Goal: Transaction & Acquisition: Purchase product/service

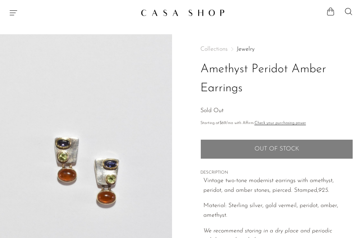
click at [9, 12] on icon "Menu" at bounding box center [13, 12] width 9 height 9
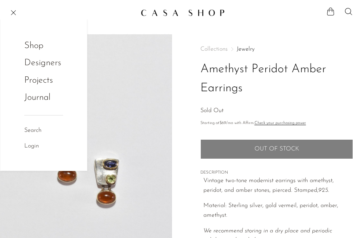
click at [38, 43] on link "Shop" at bounding box center [38, 46] width 29 height 14
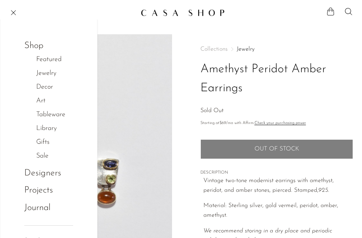
click at [48, 158] on link "Sale" at bounding box center [46, 156] width 20 height 11
click at [53, 173] on link "Sale" at bounding box center [54, 168] width 12 height 11
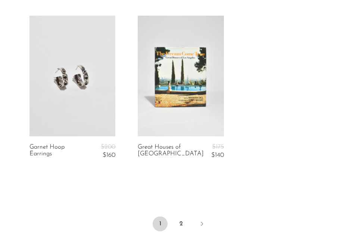
scroll to position [1825, 0]
click at [183, 221] on link "2" at bounding box center [180, 223] width 15 height 15
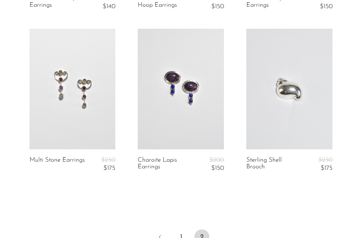
scroll to position [811, 0]
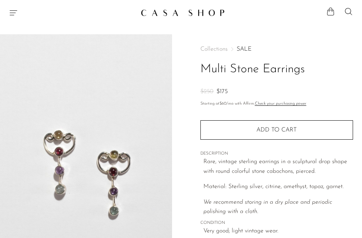
scroll to position [52, 0]
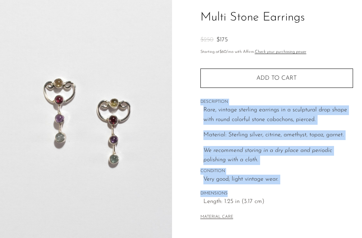
drag, startPoint x: 282, startPoint y: 108, endPoint x: 295, endPoint y: 203, distance: 96.0
click at [295, 202] on div "Collections SALE Multi Stone Earrings $250 $175 Starting at $60 /mo with Affirm…" at bounding box center [276, 107] width 152 height 251
click at [295, 203] on span "Length: 1.25 in (3.17 cm)" at bounding box center [278, 202] width 150 height 10
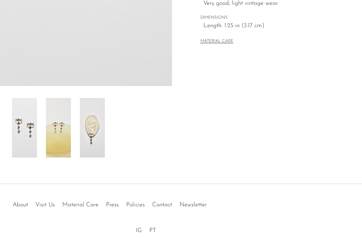
scroll to position [230, 0]
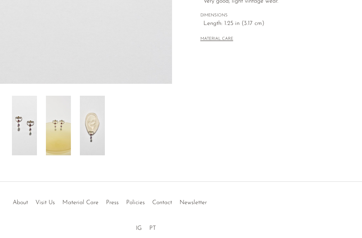
click at [99, 114] on img at bounding box center [92, 126] width 25 height 60
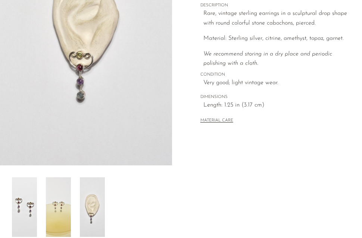
scroll to position [153, 0]
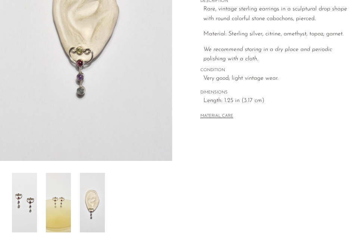
click at [60, 208] on img at bounding box center [58, 203] width 25 height 60
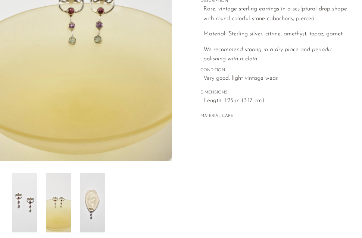
click at [30, 195] on img at bounding box center [24, 203] width 25 height 60
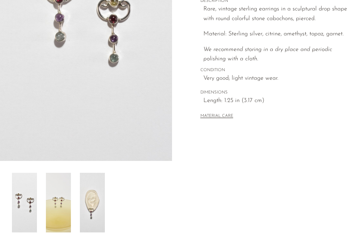
click at [71, 194] on div at bounding box center [86, 203] width 148 height 60
click at [94, 193] on img at bounding box center [92, 203] width 25 height 60
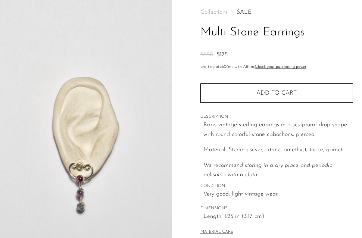
scroll to position [35, 0]
